Goal: Find contact information: Find contact information

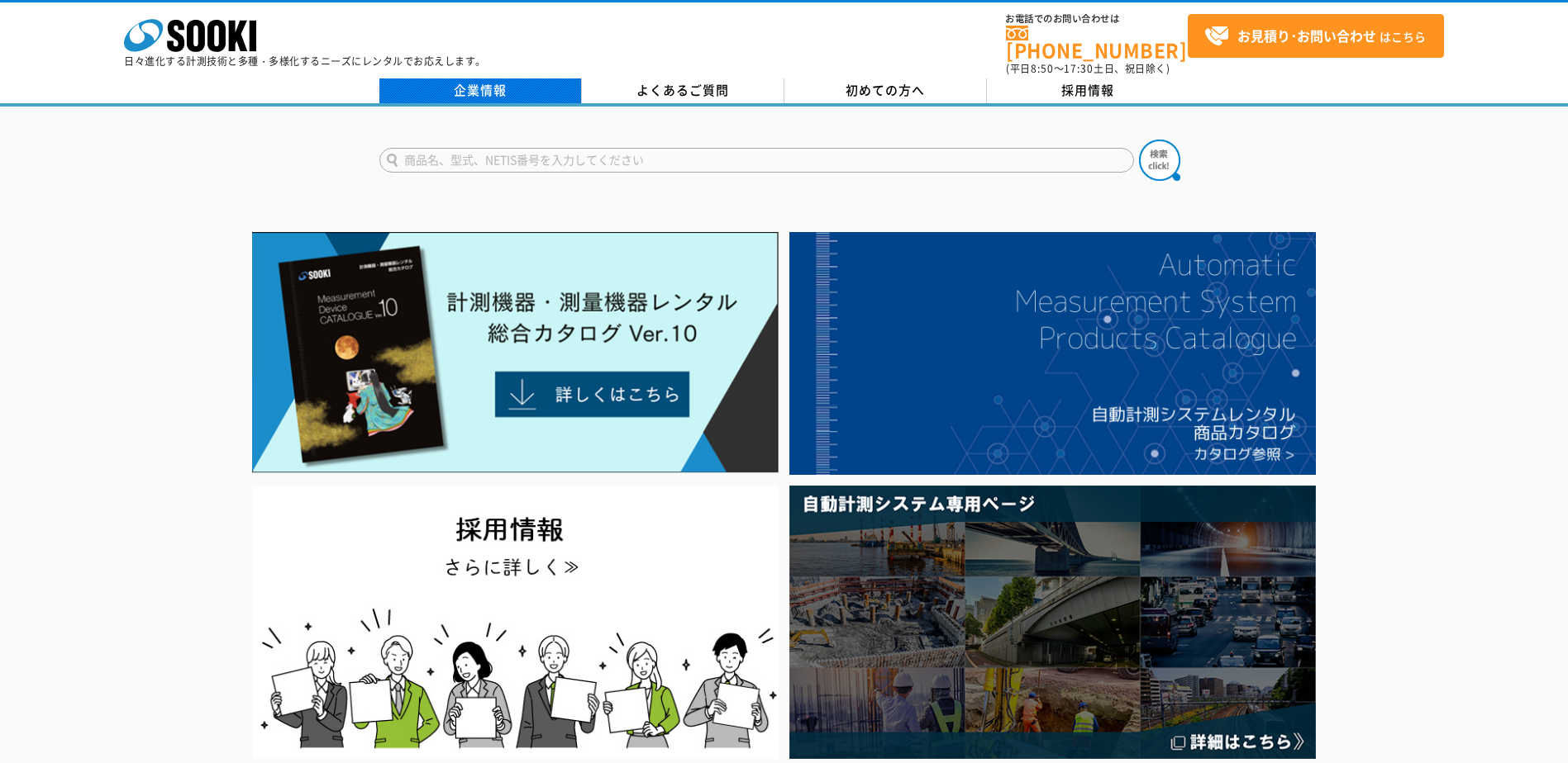
click at [505, 84] on link "企業情報" at bounding box center [480, 90] width 202 height 25
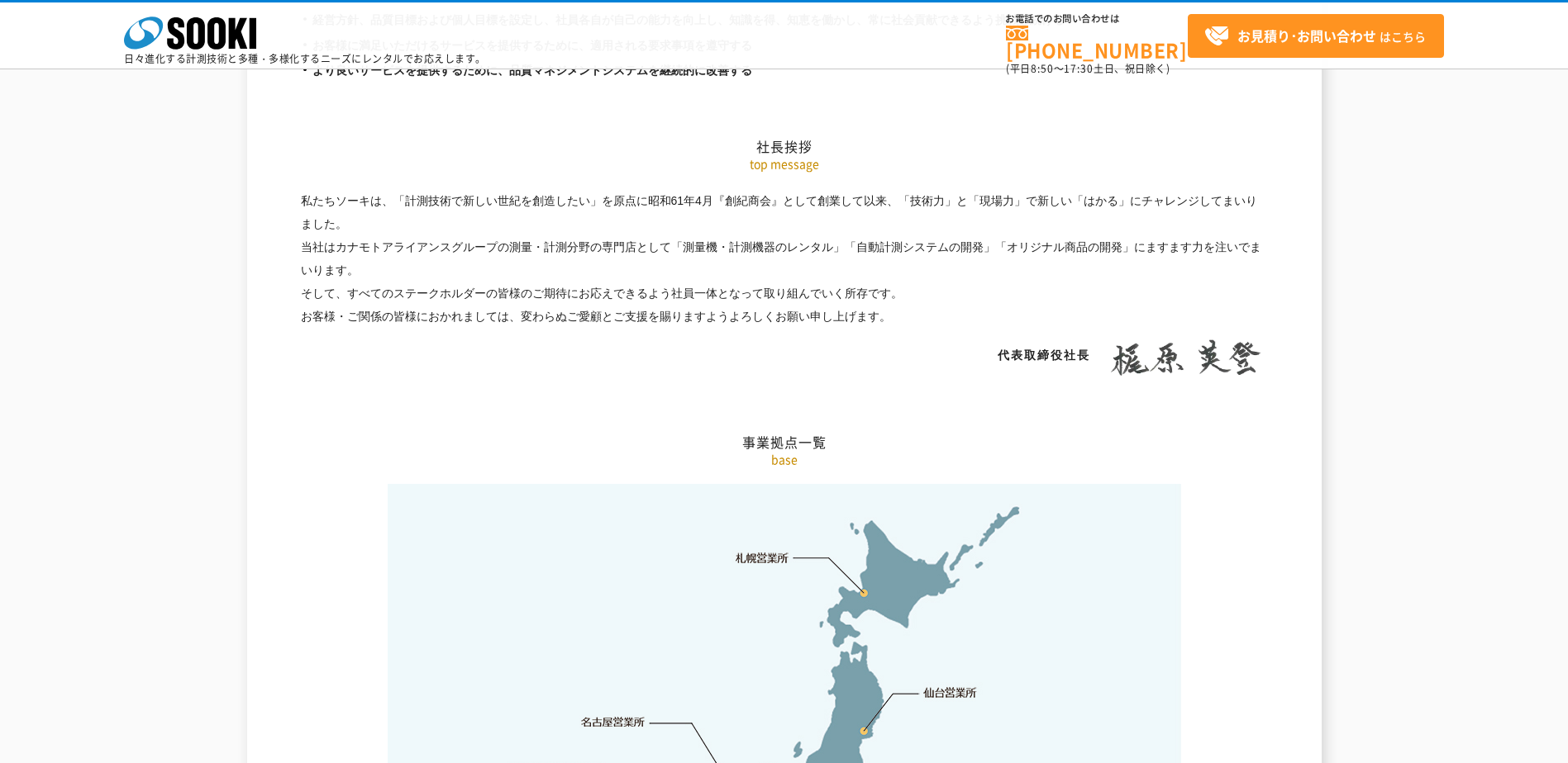
scroll to position [3222, 0]
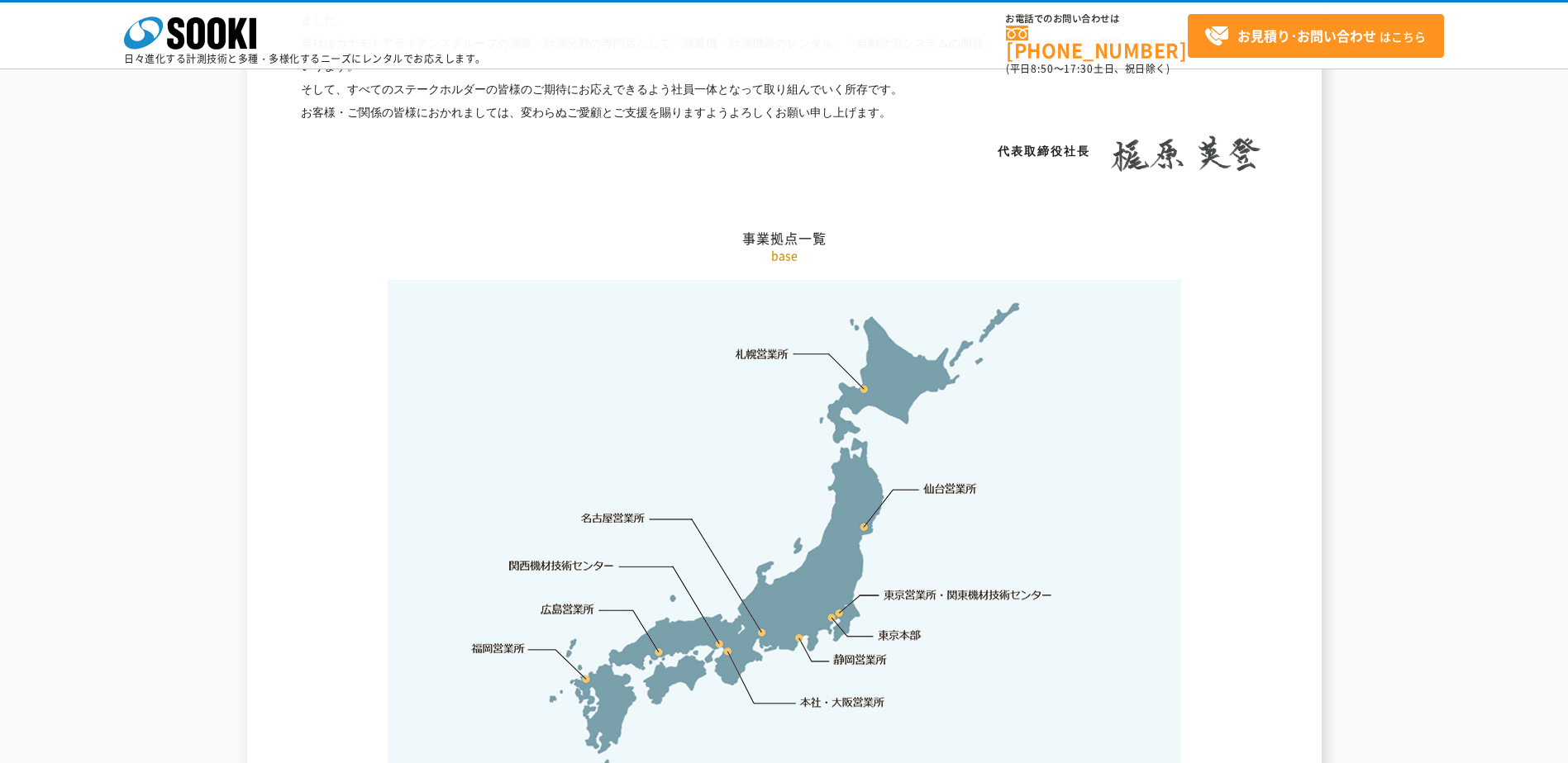
click at [560, 557] on link "関西機材技術センター" at bounding box center [562, 565] width 105 height 16
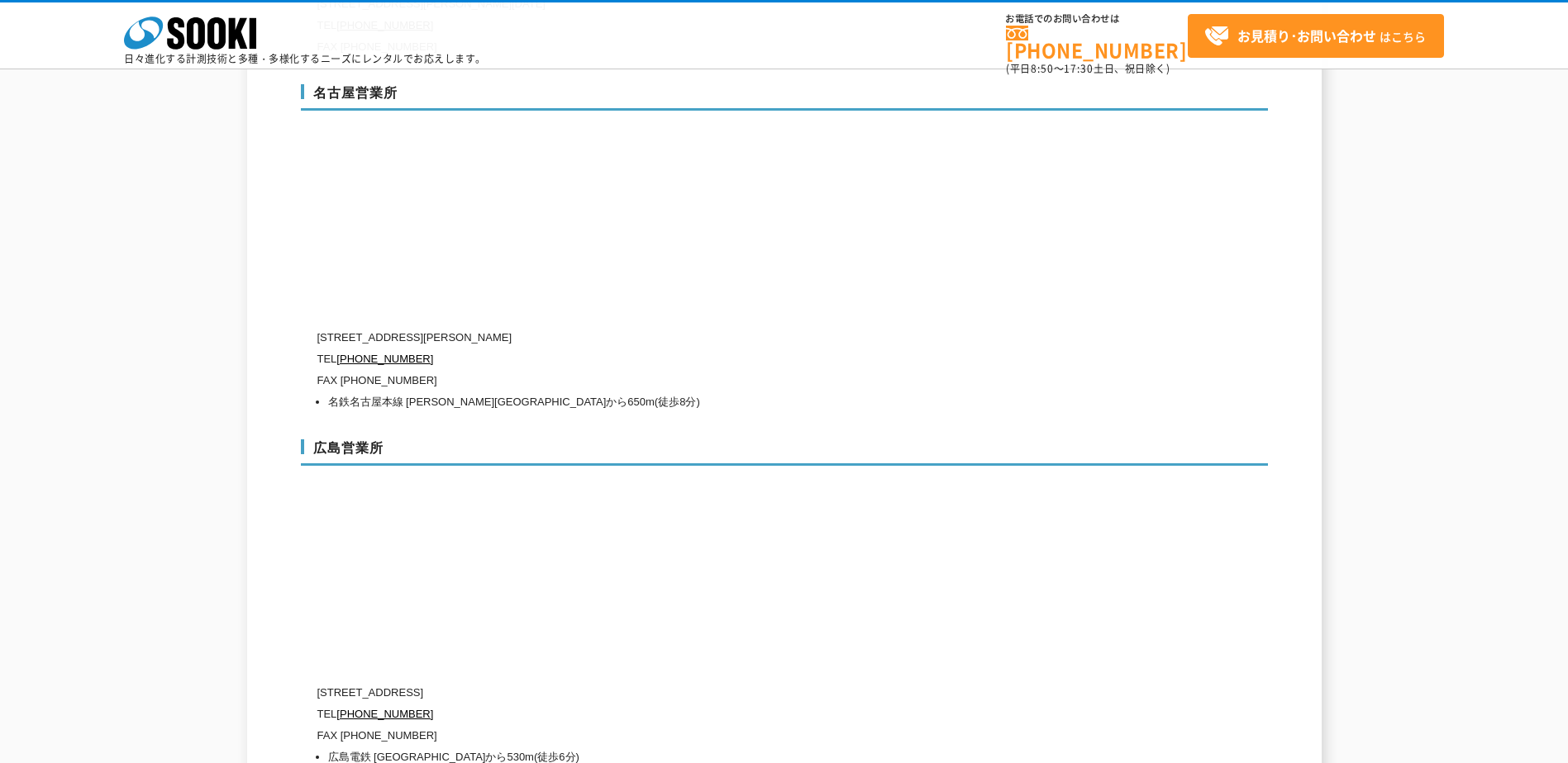
scroll to position [7413, 0]
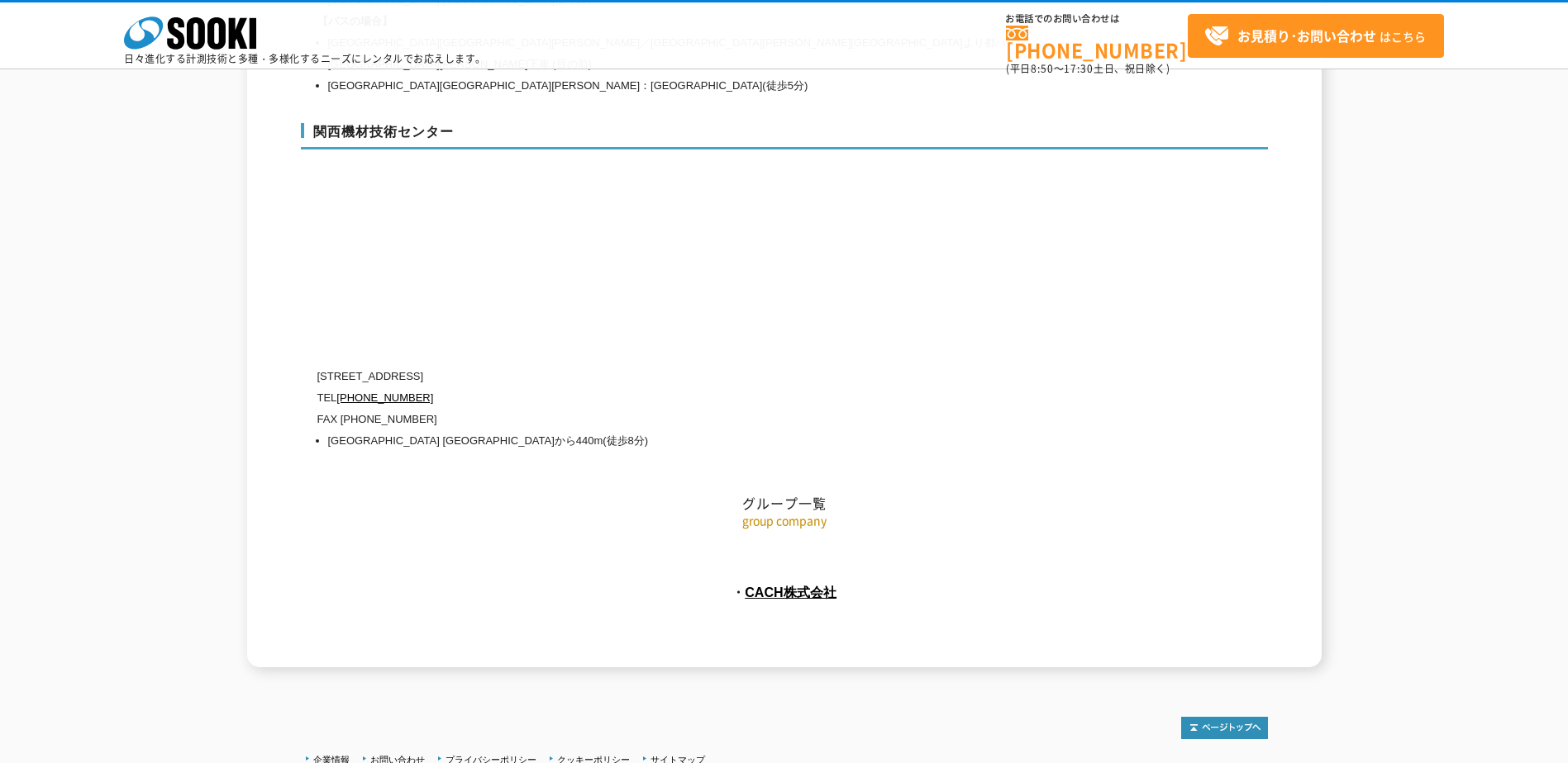
drag, startPoint x: 318, startPoint y: 318, endPoint x: 550, endPoint y: 323, distance: 232.1
click at [550, 366] on p "〒660-0083 兵庫県尼崎市道意町5-40-1" at bounding box center [714, 376] width 793 height 22
drag, startPoint x: 550, startPoint y: 323, endPoint x: 475, endPoint y: 316, distance: 75.3
copy p "〒660-0083 兵庫県尼崎市道意町5-40-1"
